Goal: Transaction & Acquisition: Purchase product/service

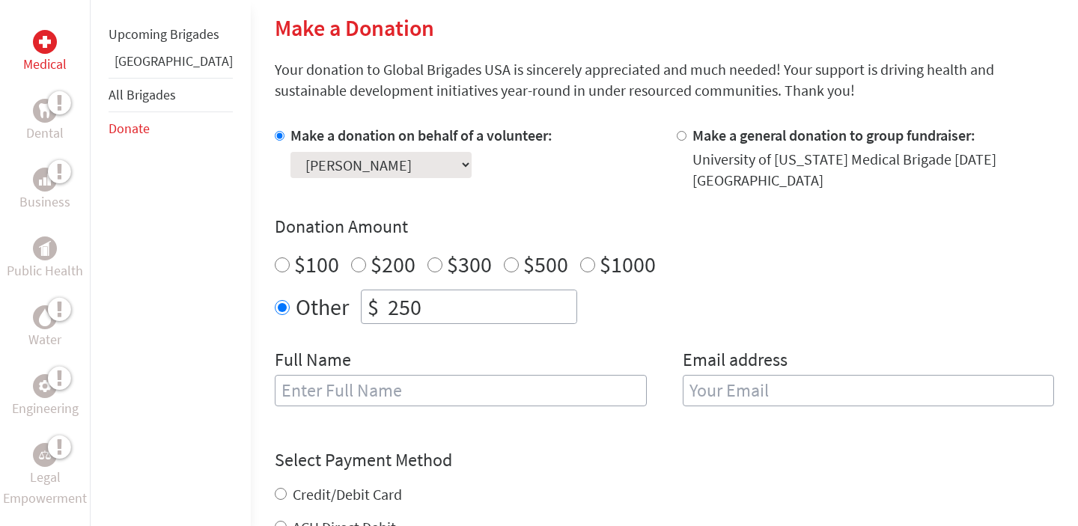
scroll to position [382, 0]
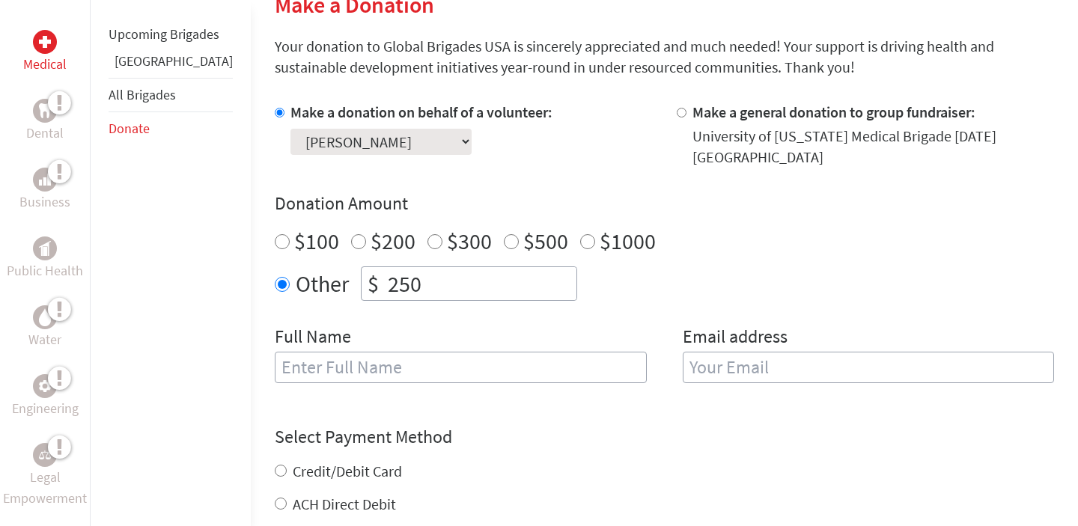
click at [317, 378] on input "text" at bounding box center [461, 367] width 372 height 31
type input "[PERSON_NAME]"
type input "[EMAIL_ADDRESS][DOMAIN_NAME]"
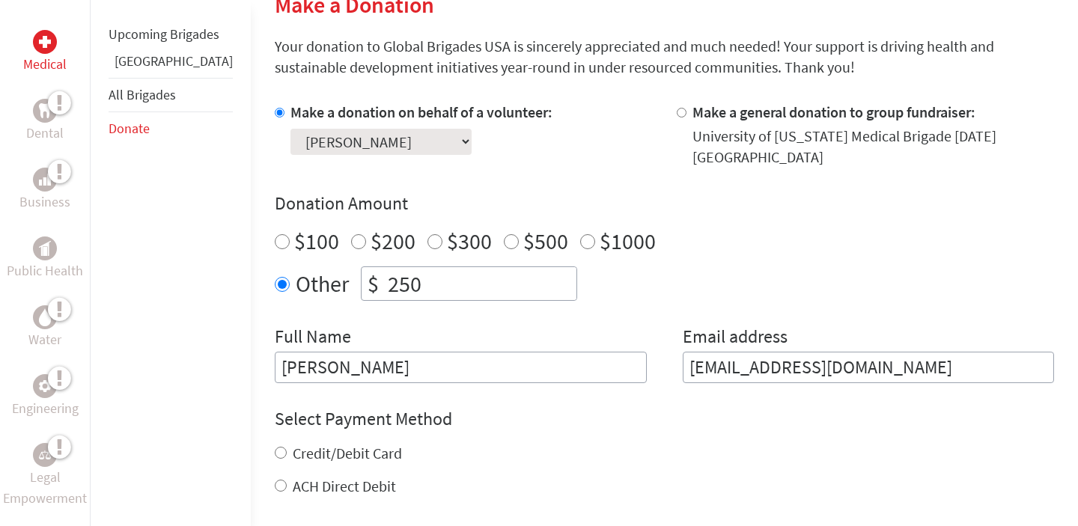
scroll to position [0, 0]
click at [314, 454] on label "Credit/Debit Card" at bounding box center [347, 453] width 109 height 19
click at [287, 454] on input "Credit/Debit Card" at bounding box center [281, 453] width 12 height 12
radio input "true"
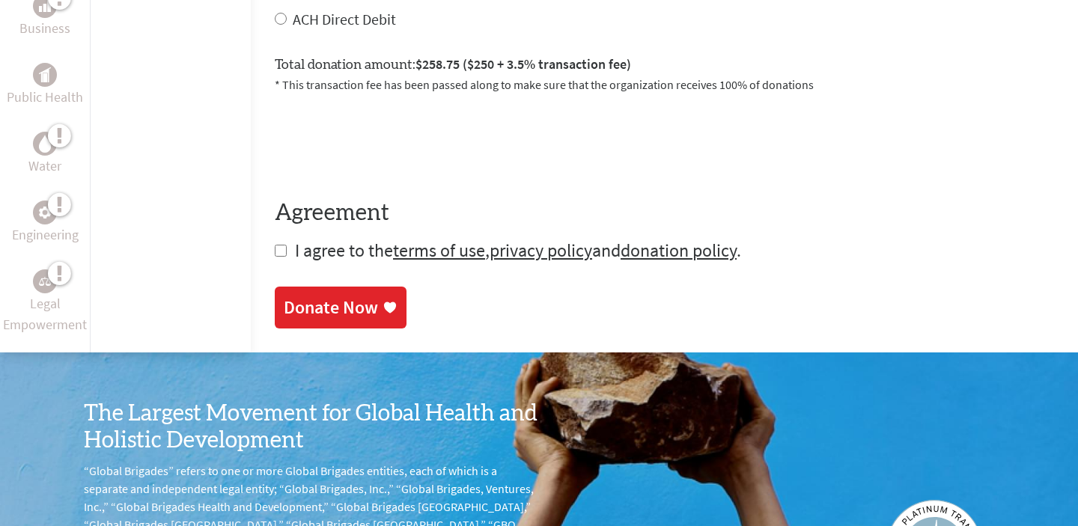
scroll to position [756, 0]
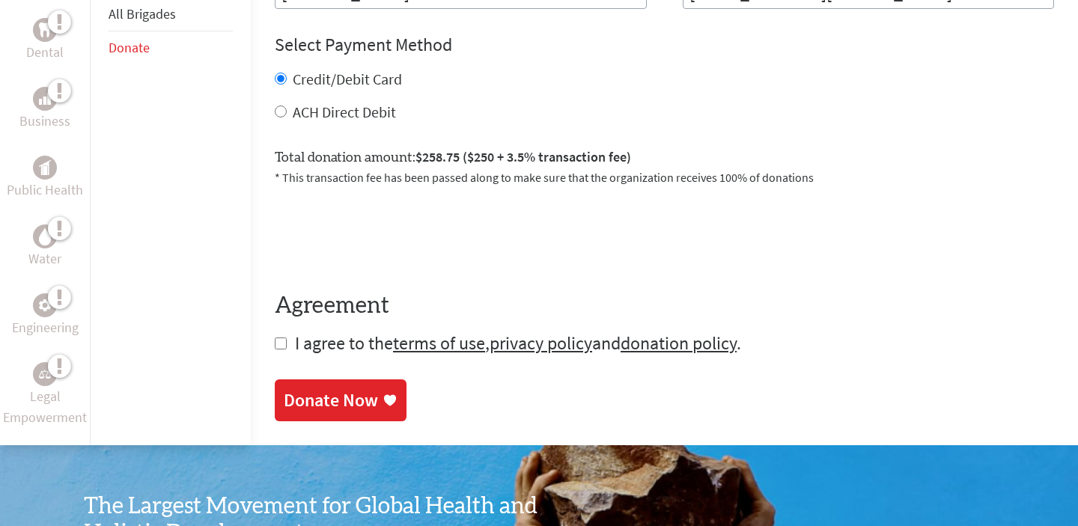
click at [275, 344] on input "checkbox" at bounding box center [281, 344] width 12 height 12
checkbox input "true"
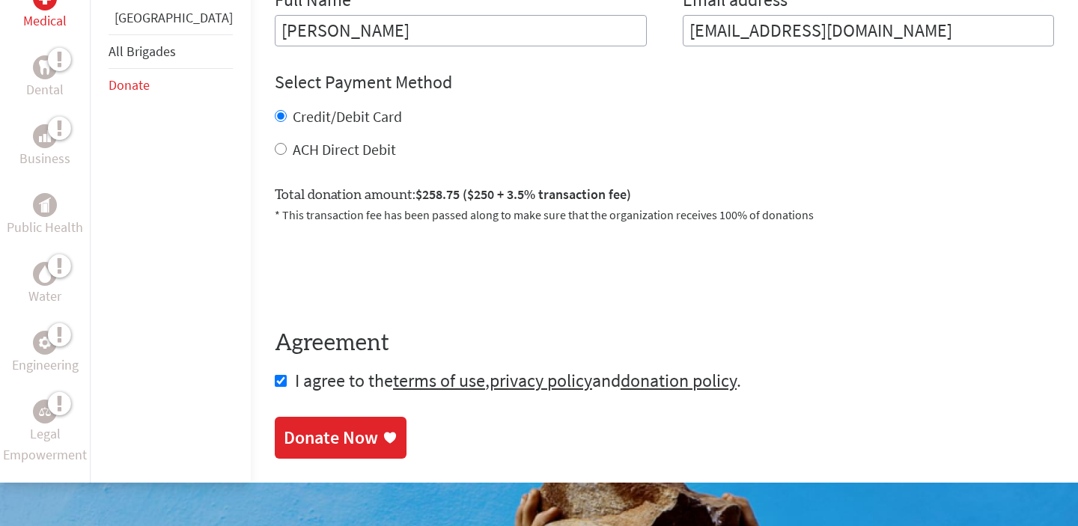
scroll to position [719, 0]
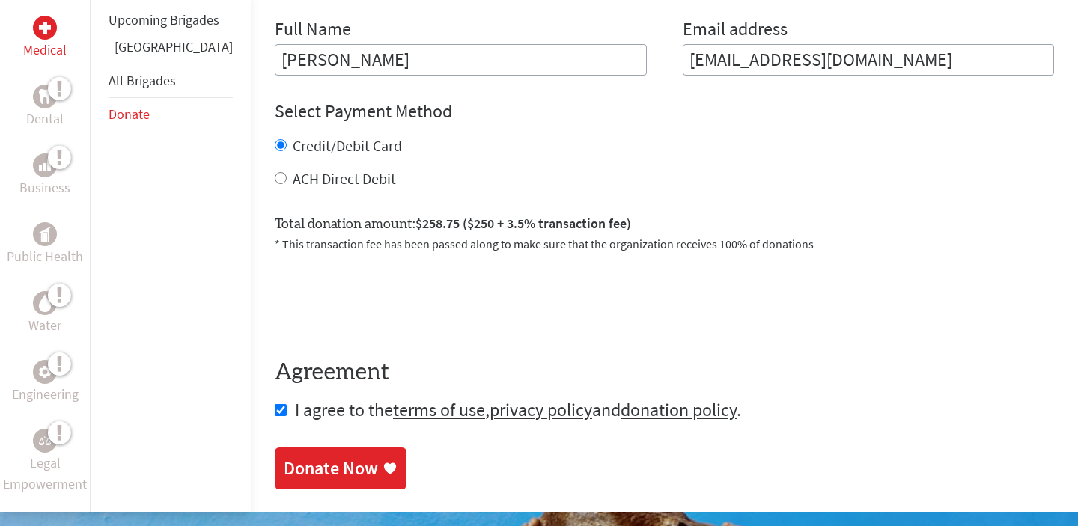
click at [301, 457] on div "Donate Now" at bounding box center [331, 469] width 94 height 24
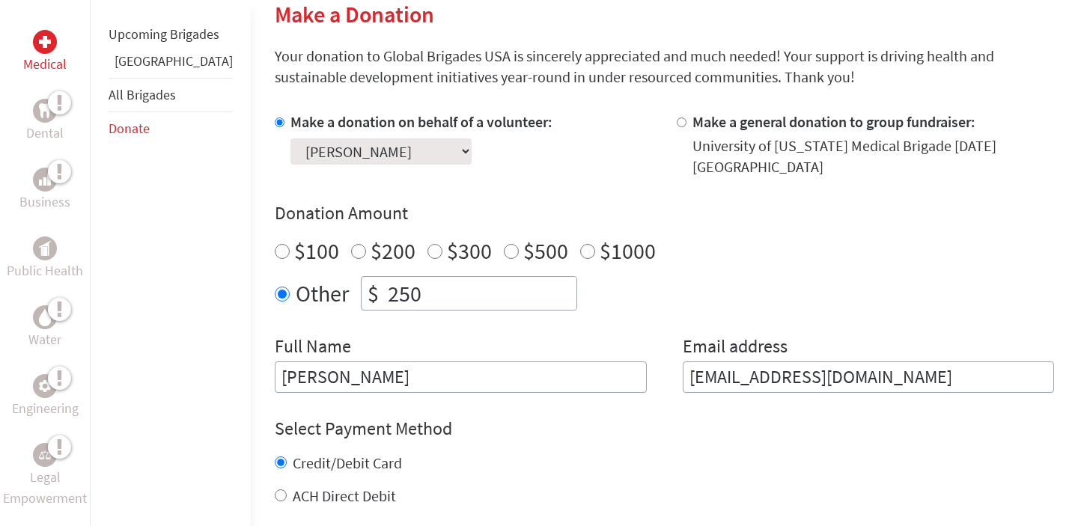
scroll to position [403, 0]
